Goal: Navigation & Orientation: Find specific page/section

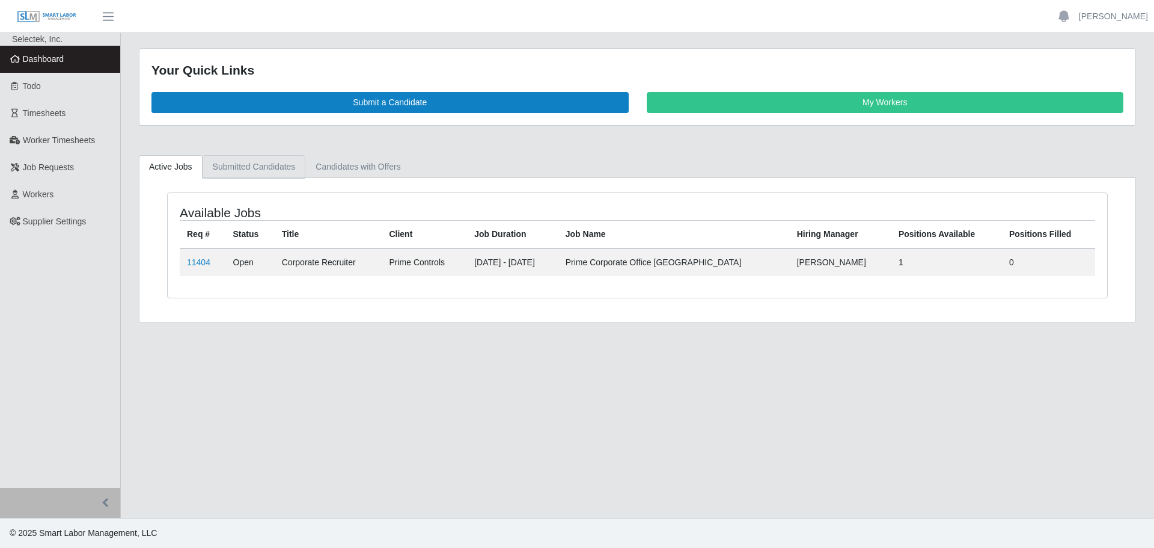
click at [280, 167] on link "Submitted Candidates" at bounding box center [254, 166] width 103 height 23
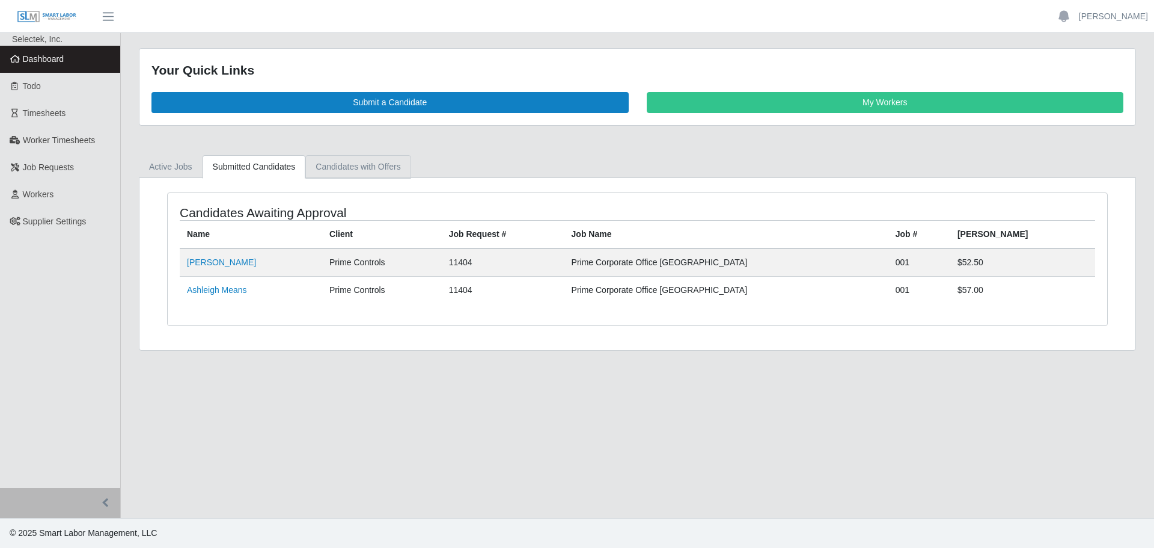
click at [353, 167] on link "Candidates with Offers" at bounding box center [357, 166] width 105 height 23
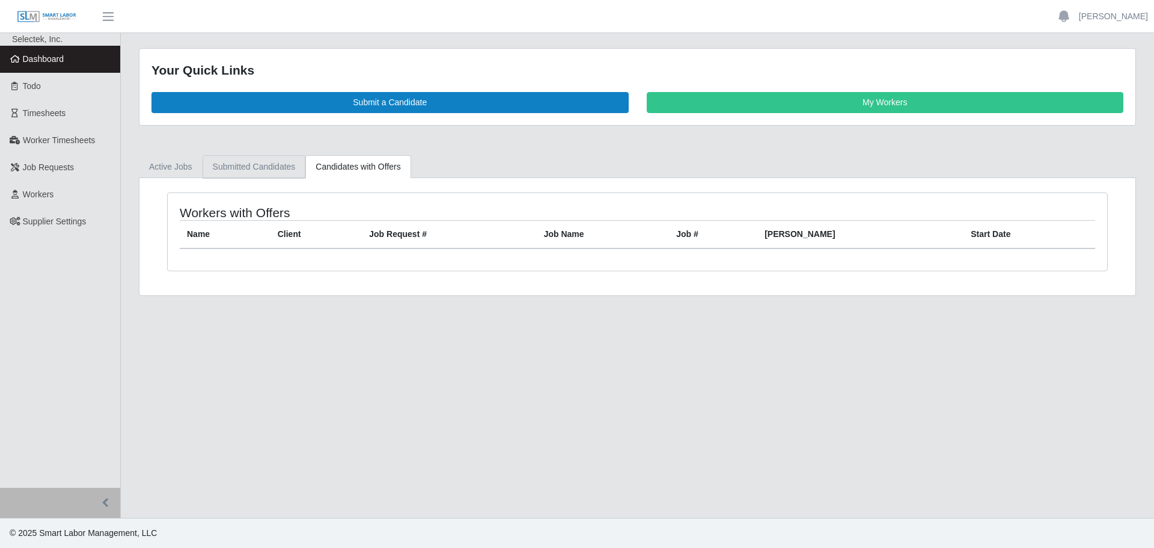
click at [248, 168] on link "Submitted Candidates" at bounding box center [254, 166] width 103 height 23
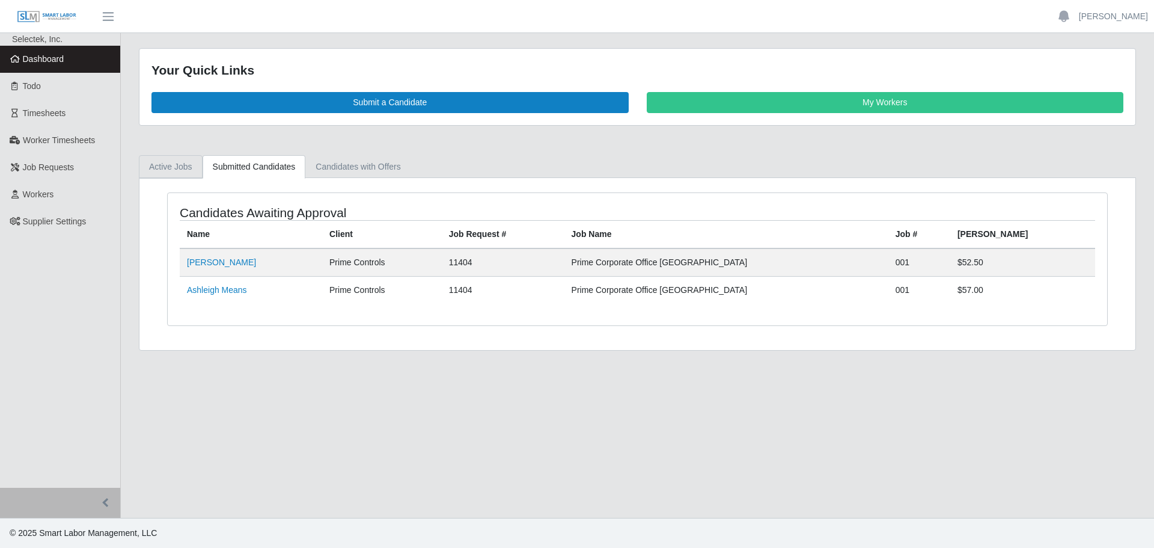
click at [183, 170] on link "Active Jobs" at bounding box center [171, 166] width 64 height 23
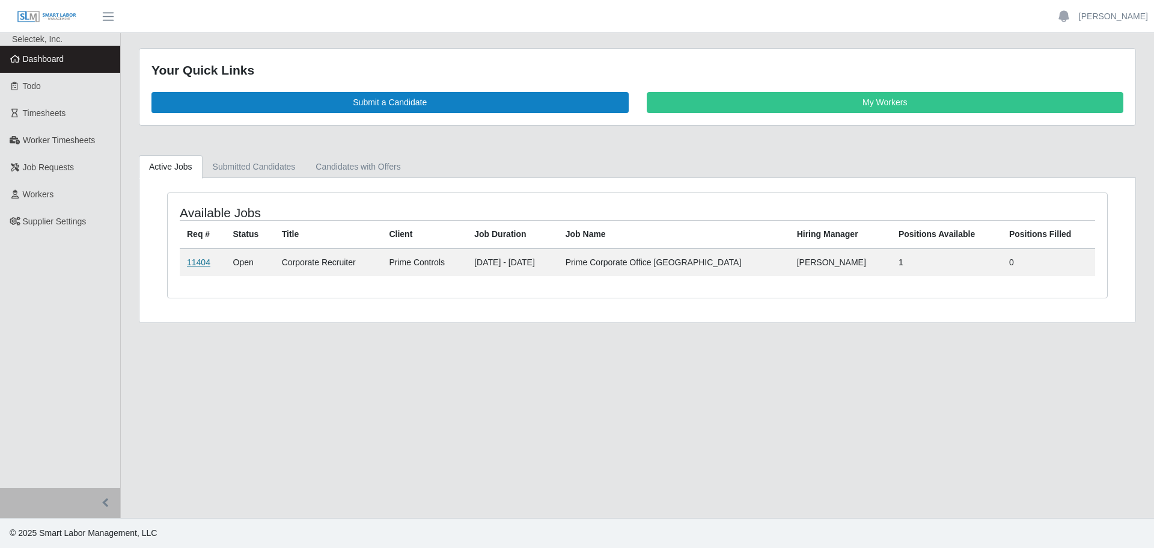
click at [206, 260] on link "11404" at bounding box center [198, 262] width 23 height 10
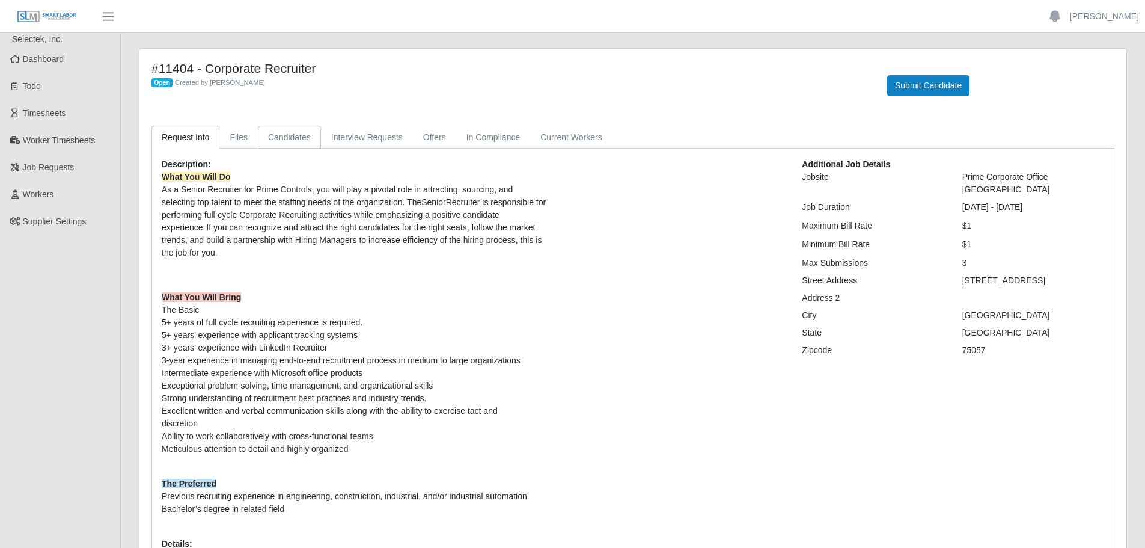
click at [283, 143] on link "Candidates" at bounding box center [289, 137] width 63 height 23
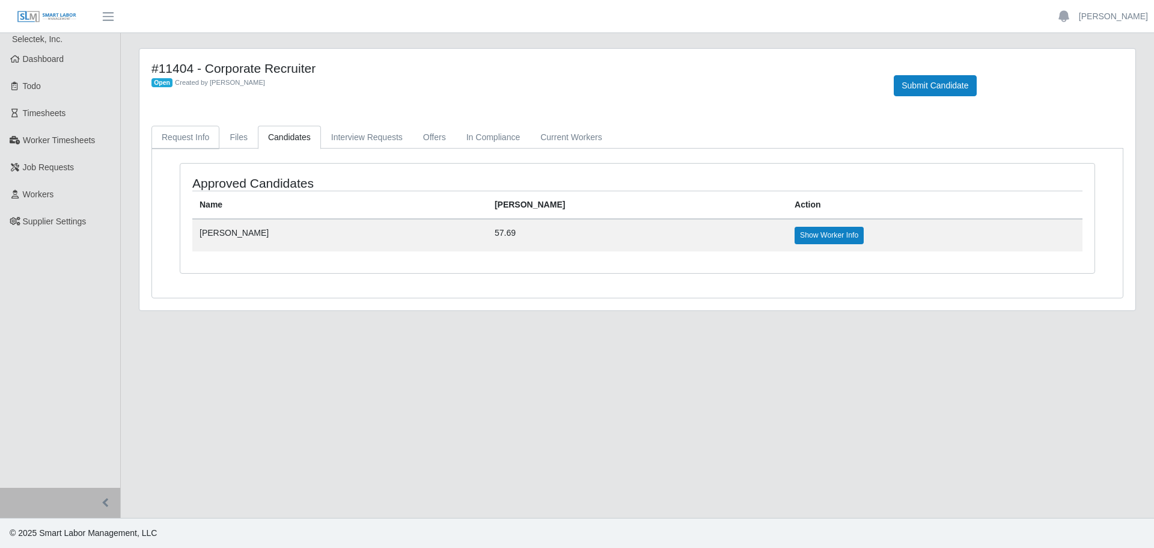
click at [192, 136] on link "Request Info" at bounding box center [185, 137] width 68 height 23
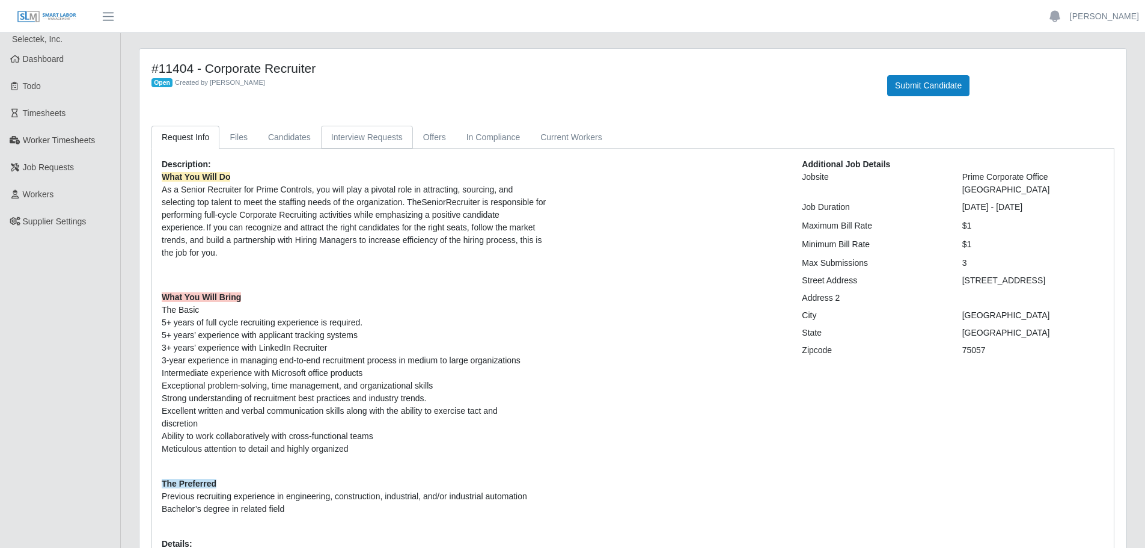
click at [388, 141] on link "Interview Requests" at bounding box center [367, 137] width 92 height 23
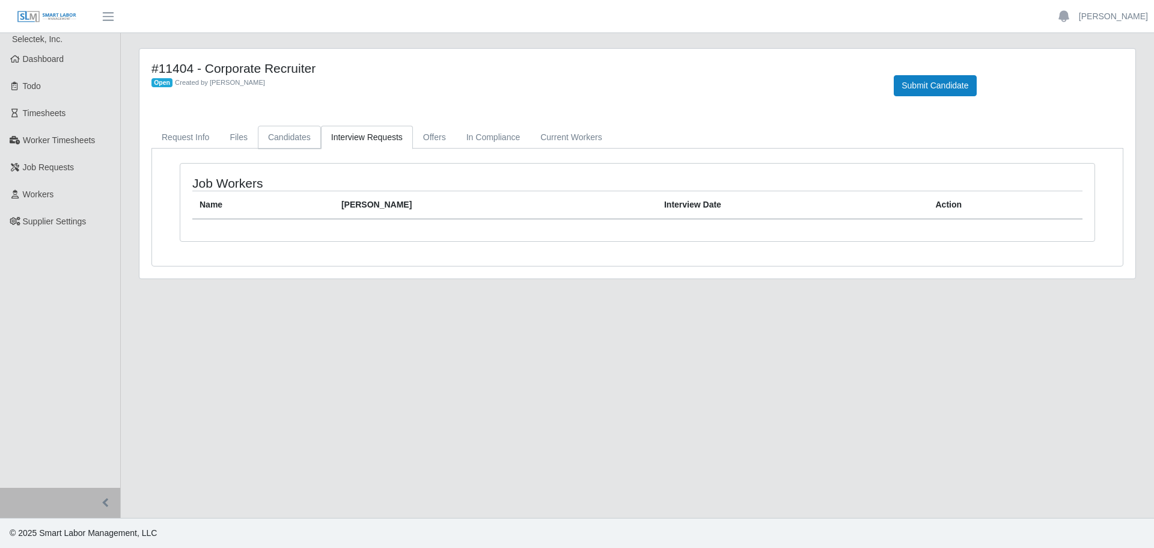
click at [295, 139] on link "Candidates" at bounding box center [289, 137] width 63 height 23
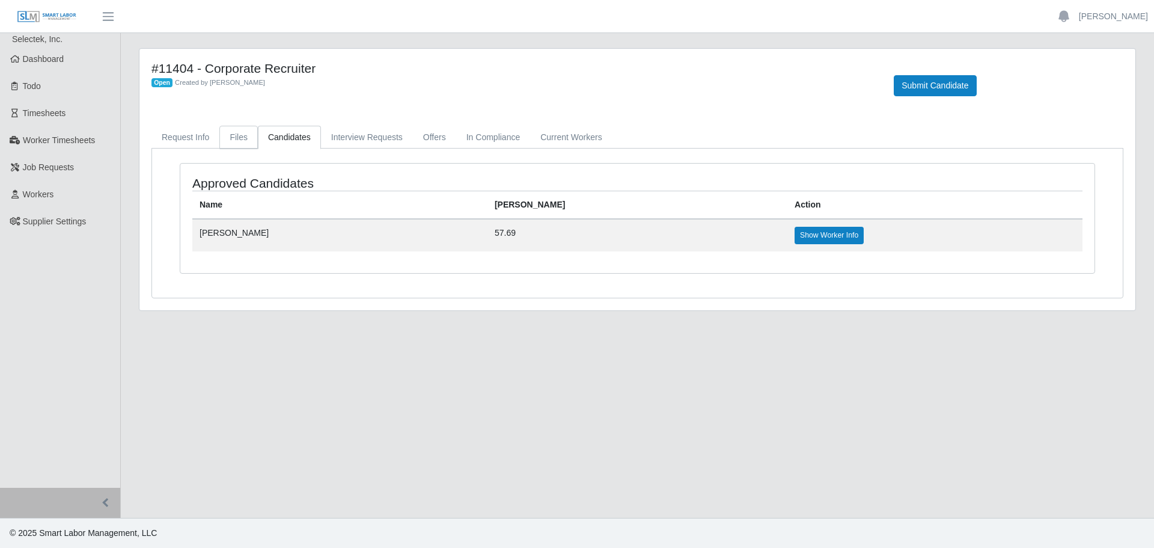
click at [250, 138] on link "Files" at bounding box center [238, 137] width 38 height 23
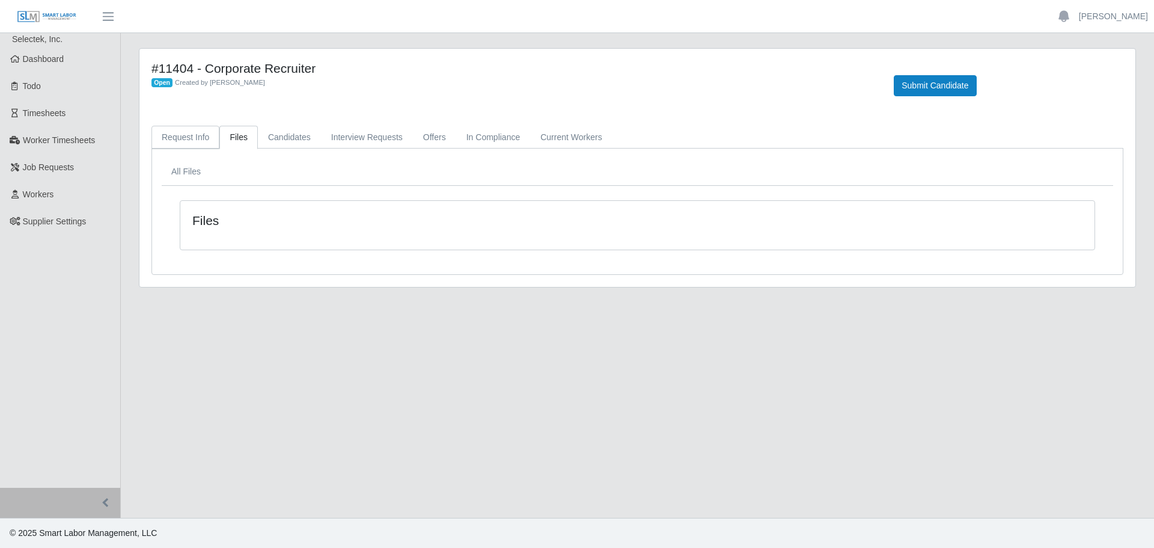
click at [190, 139] on link "Request Info" at bounding box center [185, 137] width 68 height 23
